Goal: Understand process/instructions: Learn about a topic

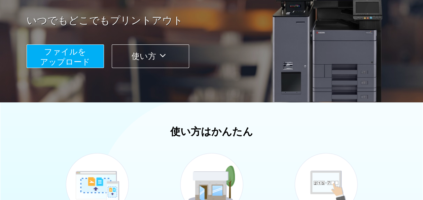
scroll to position [112, 0]
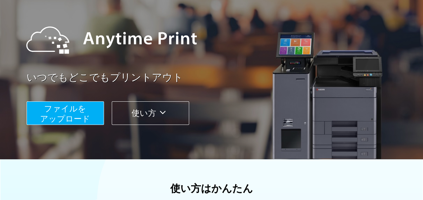
click at [178, 120] on button "使い方" at bounding box center [150, 113] width 77 height 24
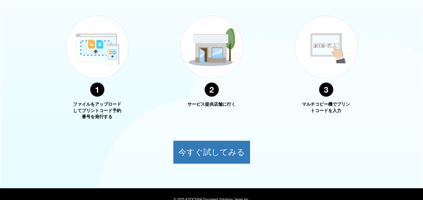
scroll to position [284, 0]
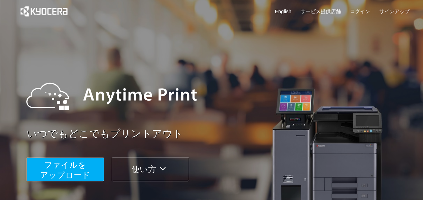
click at [175, 168] on button "使い方" at bounding box center [150, 169] width 77 height 24
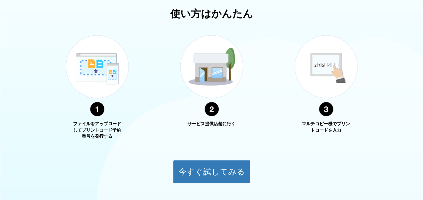
scroll to position [228, 0]
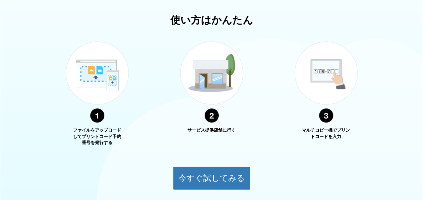
click at [219, 81] on img at bounding box center [212, 82] width 84 height 106
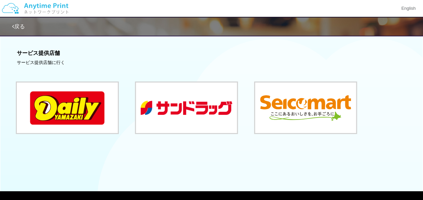
click at [22, 26] on link "戻る" at bounding box center [18, 27] width 13 height 6
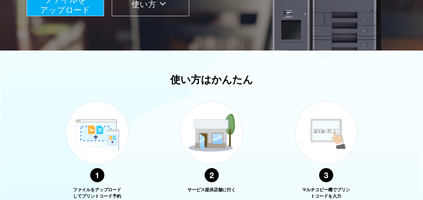
scroll to position [284, 0]
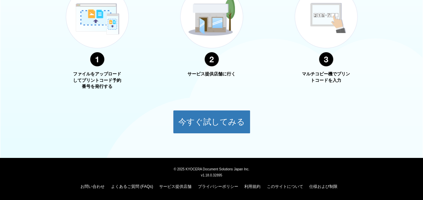
click at [318, 23] on img at bounding box center [326, 26] width 84 height 106
click at [330, 62] on img at bounding box center [326, 26] width 84 height 106
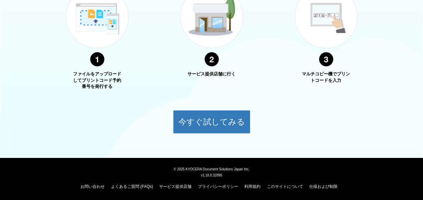
click at [250, 29] on img at bounding box center [212, 26] width 84 height 106
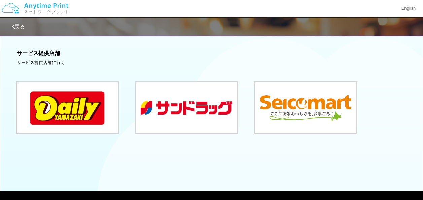
click at [25, 24] on link "戻る" at bounding box center [18, 27] width 13 height 6
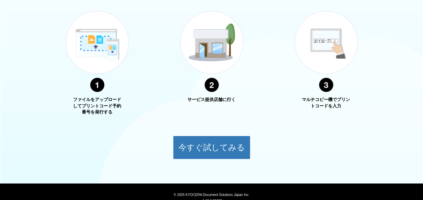
scroll to position [284, 0]
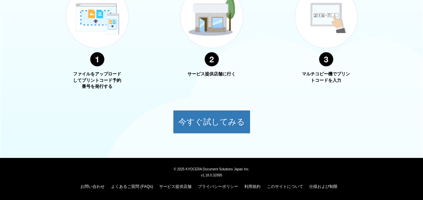
click at [95, 17] on img at bounding box center [97, 26] width 84 height 106
click at [108, 71] on p "ファイルをアップロードしてプリントコード予約番号を発行する" at bounding box center [97, 80] width 50 height 19
click at [211, 74] on p "サービス提供店舗に行く" at bounding box center [211, 74] width 50 height 6
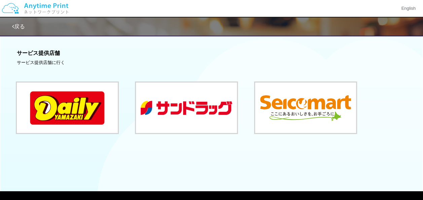
click at [211, 74] on div at bounding box center [211, 100] width 389 height 69
click at [17, 28] on link "戻る" at bounding box center [18, 27] width 13 height 6
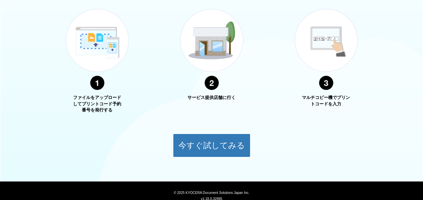
scroll to position [284, 0]
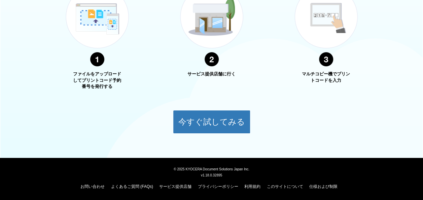
click at [327, 75] on p "マルチコピー機でプリントコードを入力" at bounding box center [326, 77] width 50 height 12
click at [92, 76] on p "ファイルをアップロードしてプリントコード予約番号を発行する" at bounding box center [97, 80] width 50 height 19
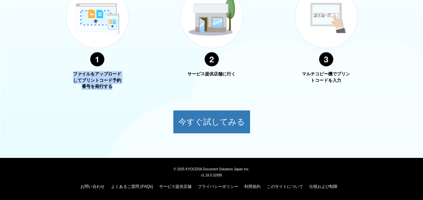
click at [93, 76] on p "ファイルをアップロードしてプリントコード予約番号を発行する" at bounding box center [97, 80] width 50 height 19
drag, startPoint x: 93, startPoint y: 76, endPoint x: 192, endPoint y: 86, distance: 99.4
click at [192, 86] on div "サービス提供店舗に行く" at bounding box center [212, 31] width 84 height 117
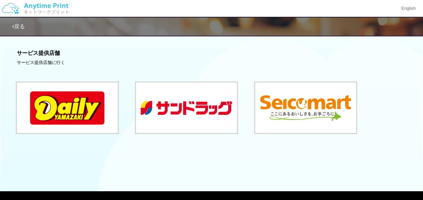
click at [24, 26] on link "戻る" at bounding box center [18, 27] width 13 height 6
